Goal: Information Seeking & Learning: Learn about a topic

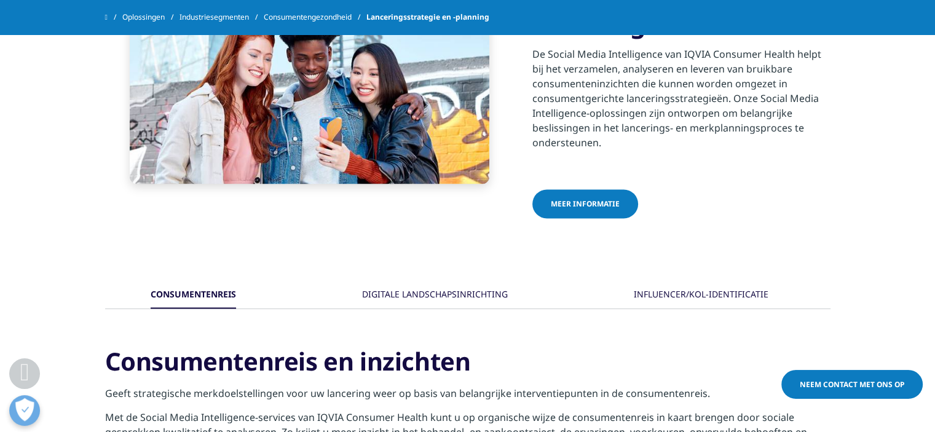
scroll to position [2030, 0]
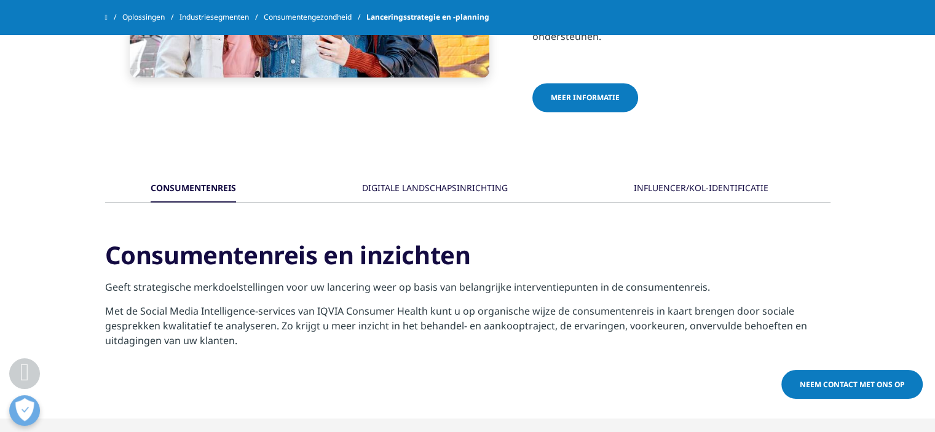
click at [478, 188] on font "DIGITALE LANDSCHAPSINRICHTING" at bounding box center [435, 188] width 146 height 12
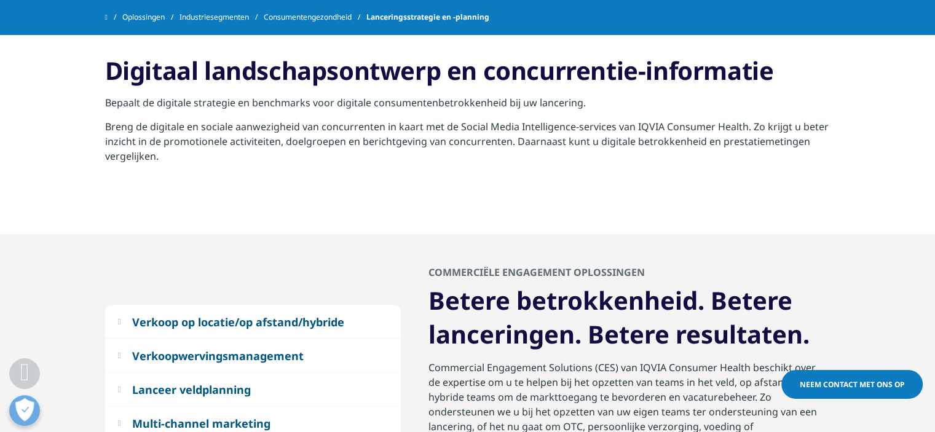
scroll to position [2399, 0]
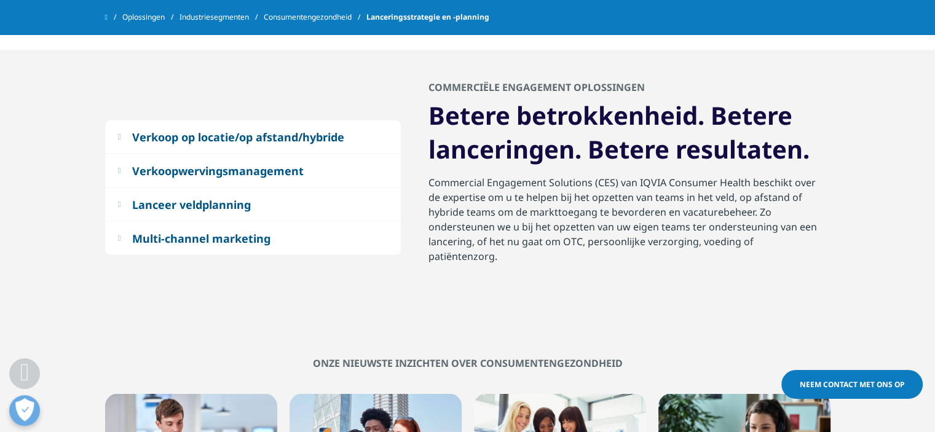
click at [244, 200] on font "Lanceer veldplanning" at bounding box center [191, 204] width 119 height 15
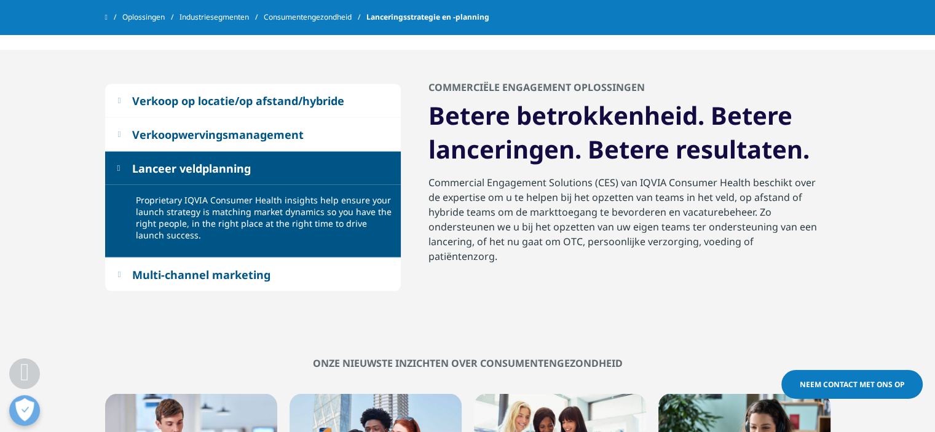
click at [226, 166] on font "Lanceer veldplanning" at bounding box center [191, 168] width 119 height 15
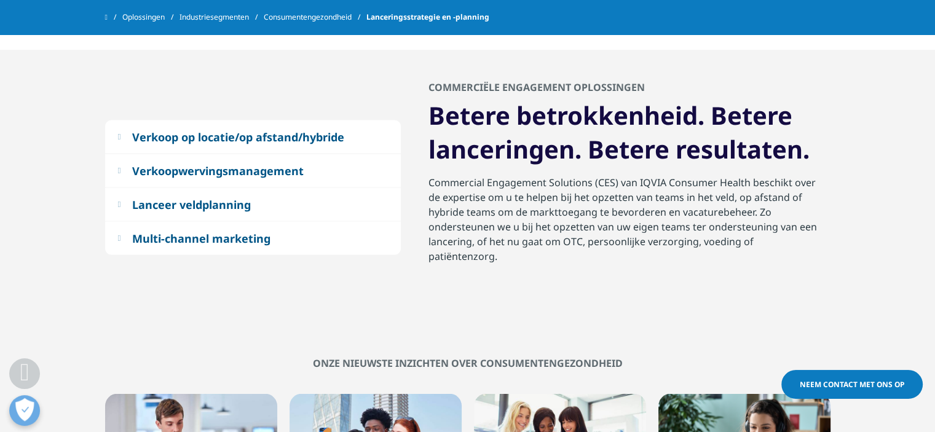
click at [242, 231] on font "Multi-channel marketing" at bounding box center [201, 238] width 138 height 15
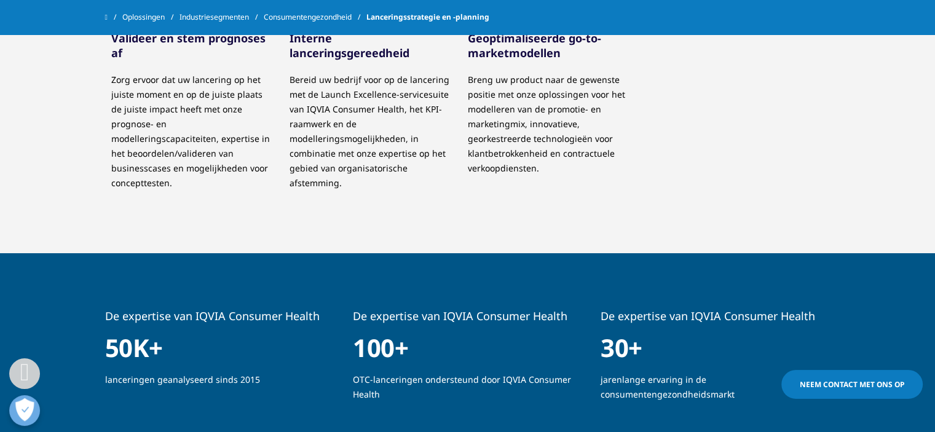
scroll to position [615, 0]
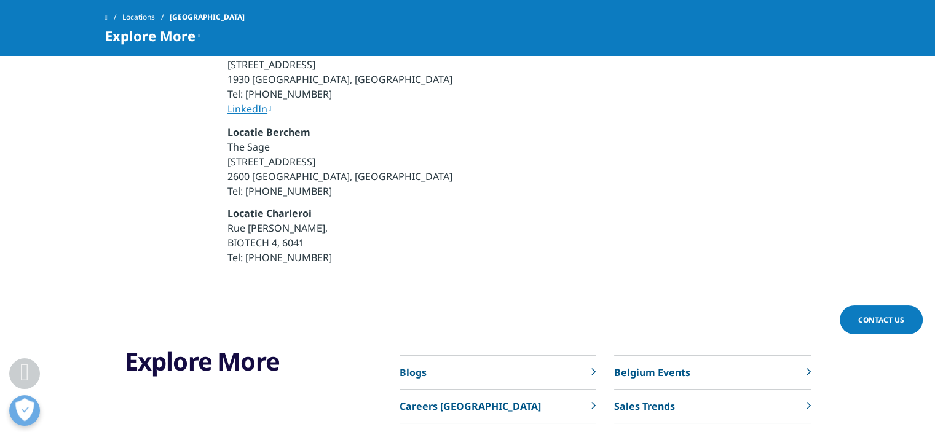
scroll to position [4059, 0]
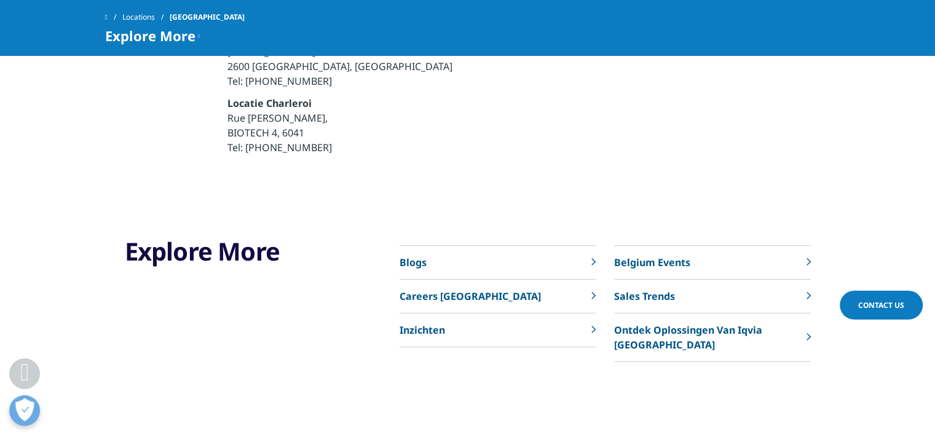
click at [664, 255] on p "Belgium Events" at bounding box center [652, 262] width 76 height 15
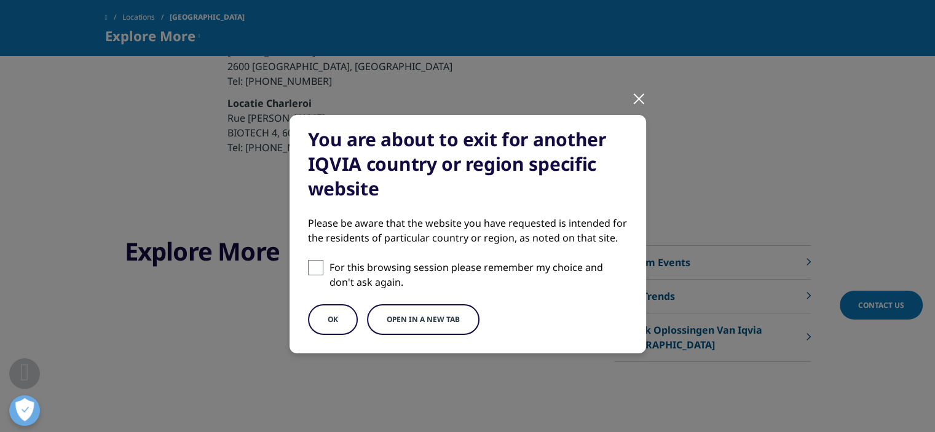
click at [308, 266] on span at bounding box center [315, 267] width 15 height 15
click at [308, 266] on input "For this browsing session please remember my choice and don't ask again." at bounding box center [315, 267] width 15 height 15
checkbox input "true"
click at [392, 320] on button "Open in a new tab" at bounding box center [423, 319] width 113 height 31
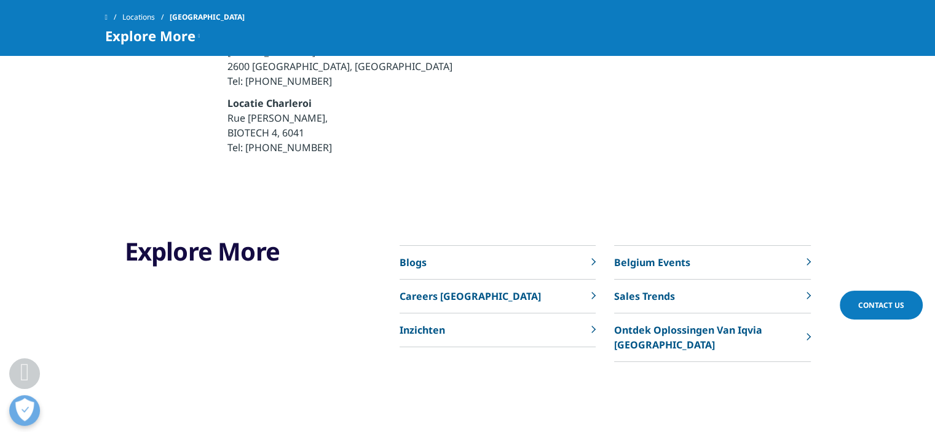
click at [667, 314] on link "Ontdek Oplossingen Van Iqvia [GEOGRAPHIC_DATA]" at bounding box center [712, 338] width 196 height 49
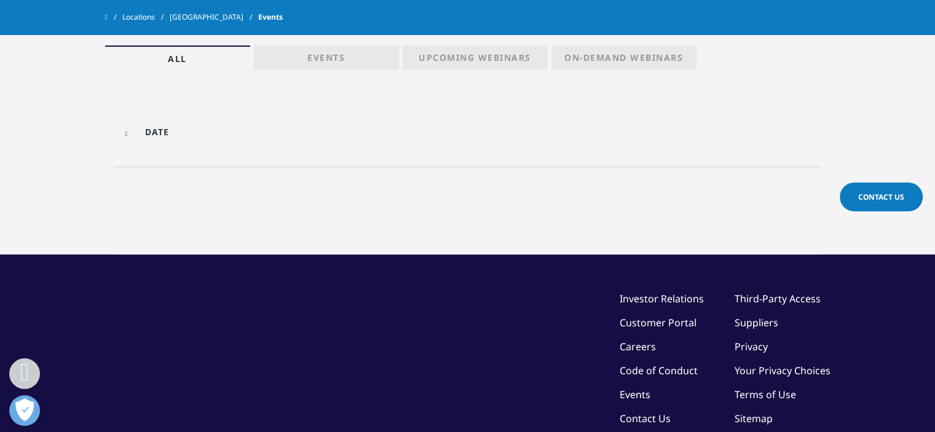
scroll to position [185, 0]
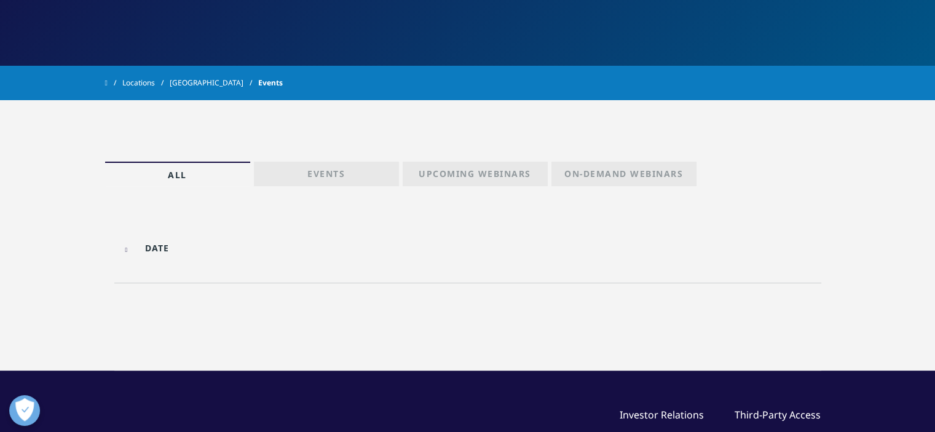
click at [353, 181] on link "Events" at bounding box center [326, 174] width 145 height 25
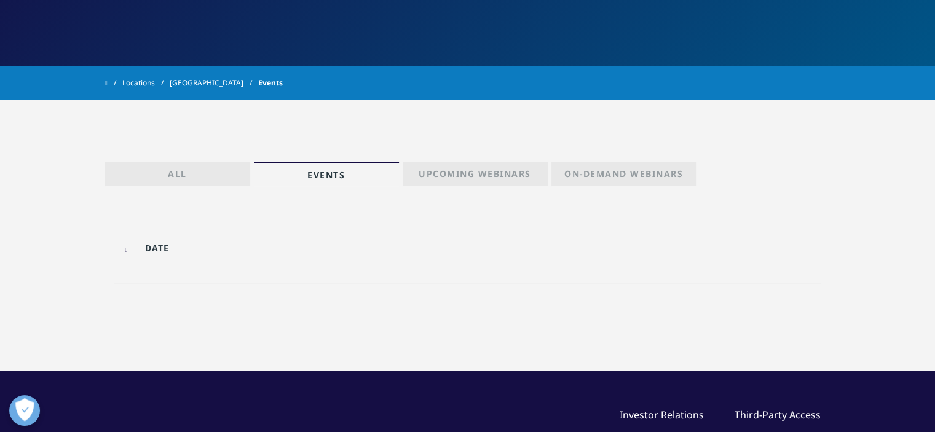
click at [443, 180] on p "Upcoming Webinars" at bounding box center [475, 176] width 113 height 17
click at [583, 175] on p "On-Demand Webinars" at bounding box center [624, 176] width 119 height 17
click at [132, 253] on div at bounding box center [203, 248] width 165 height 28
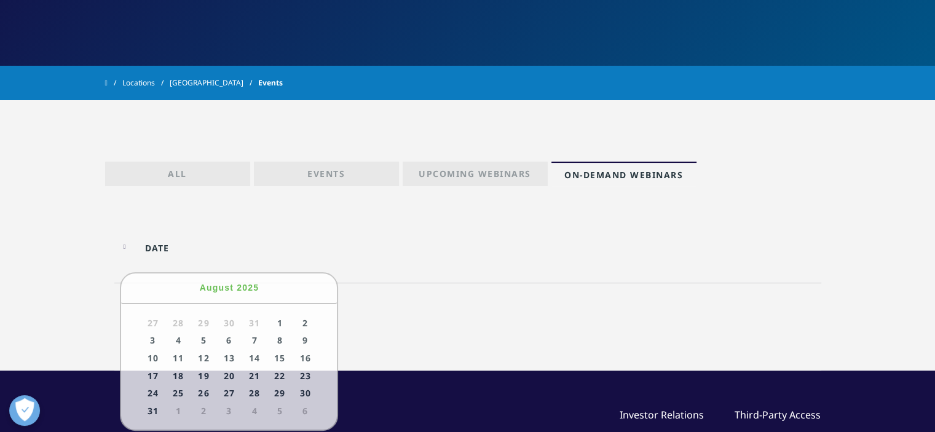
click at [342, 220] on div "Topic Loading Clear Or/And Operator" at bounding box center [467, 251] width 707 height 63
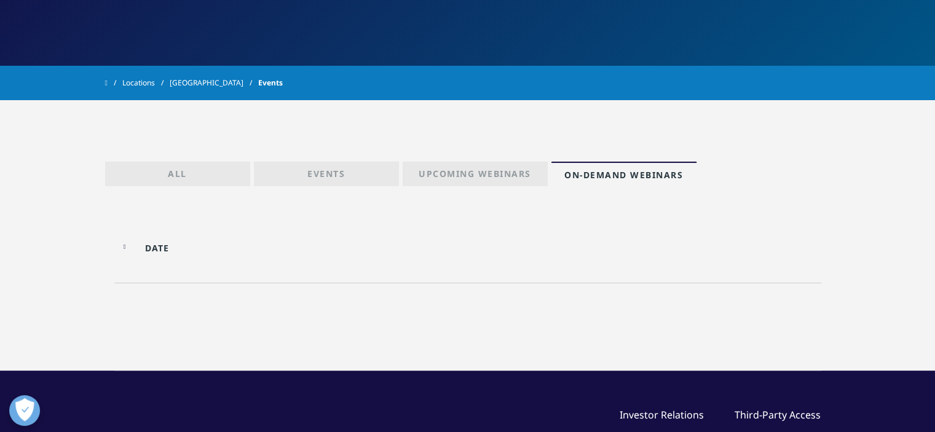
click at [342, 162] on link "Events" at bounding box center [326, 174] width 145 height 25
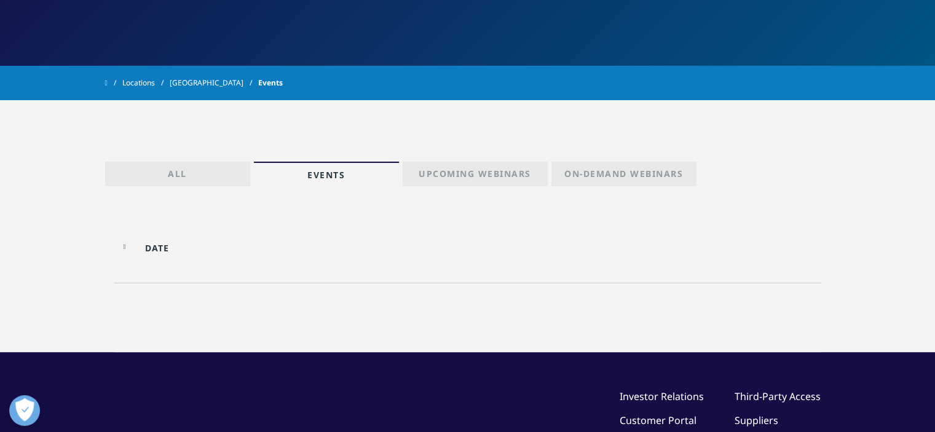
click at [347, 172] on link "Events" at bounding box center [326, 174] width 145 height 25
click at [451, 170] on p "Upcoming Webinars" at bounding box center [475, 176] width 113 height 17
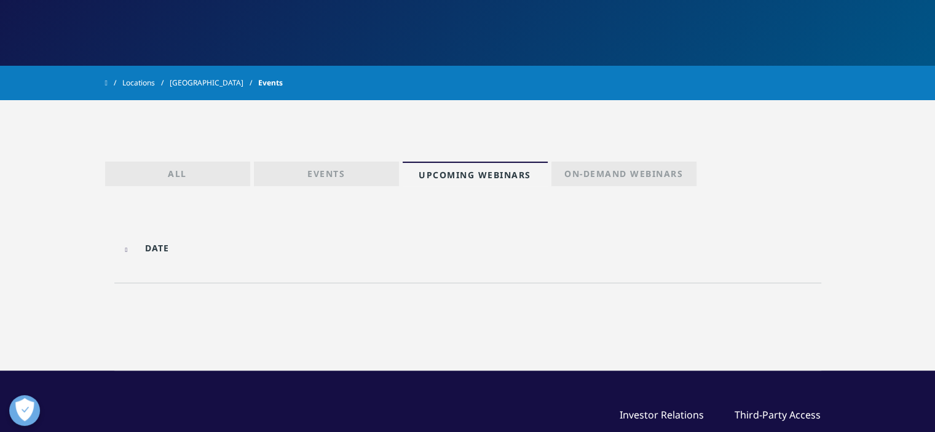
click at [179, 169] on p "All" at bounding box center [177, 176] width 19 height 17
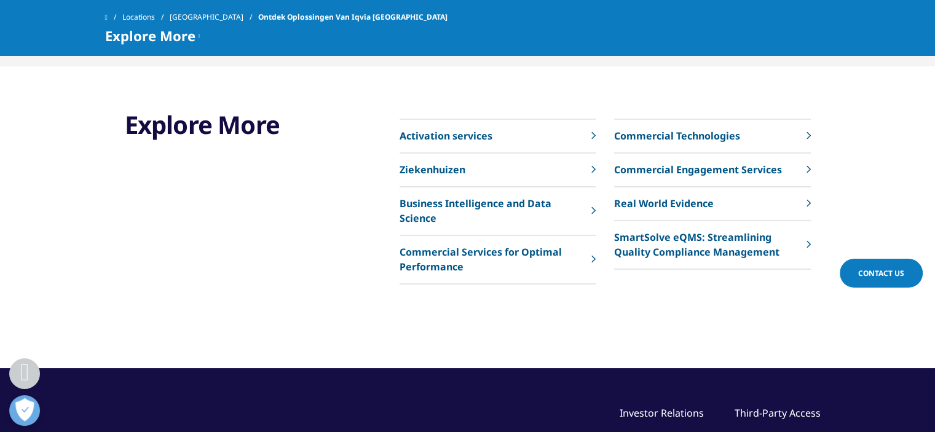
scroll to position [2153, 0]
